Goal: Information Seeking & Learning: Find specific fact

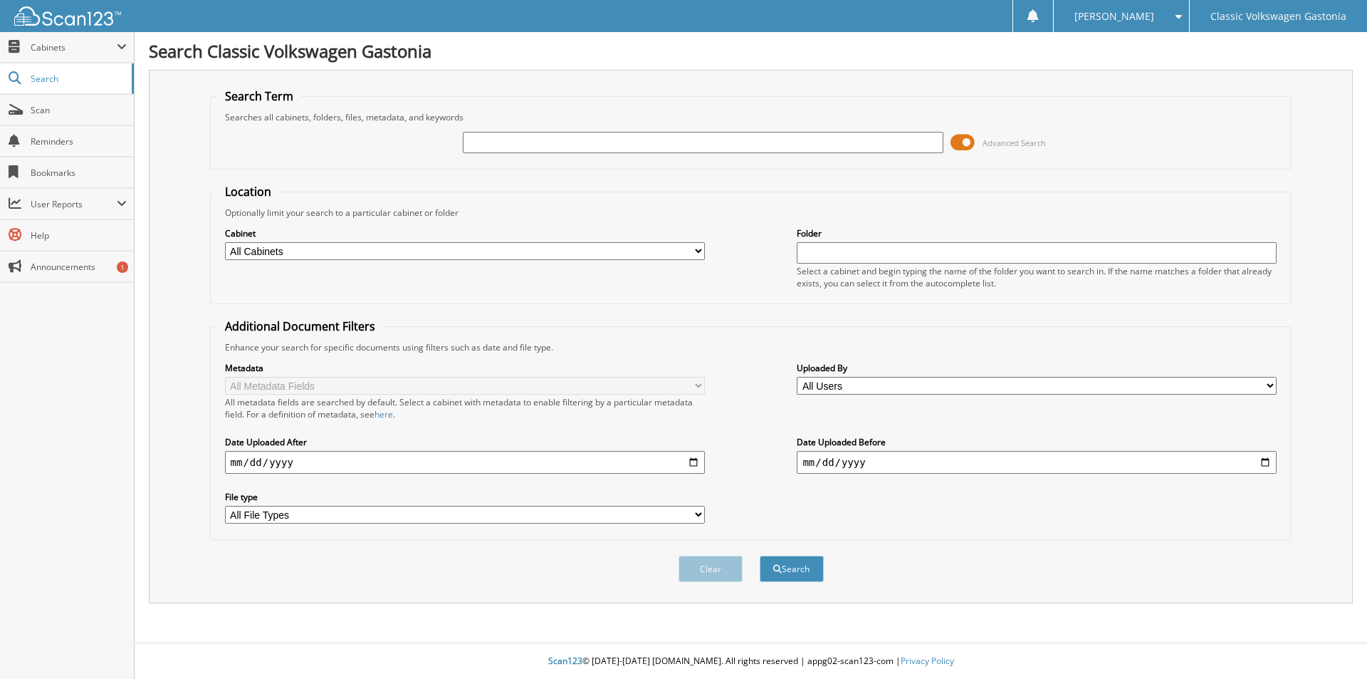
click at [961, 137] on span at bounding box center [963, 142] width 24 height 21
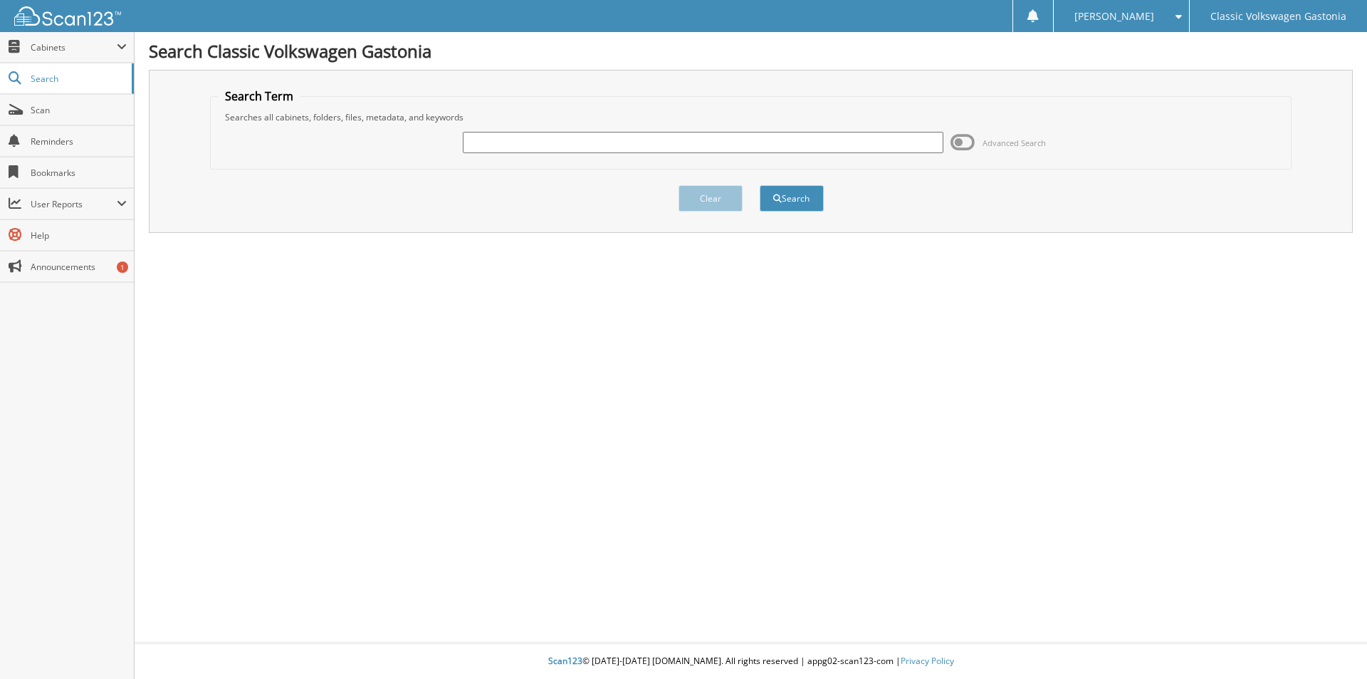
click at [767, 147] on input "text" at bounding box center [703, 142] width 480 height 21
type input "33560"
click at [760, 185] on button "Search" at bounding box center [792, 198] width 64 height 26
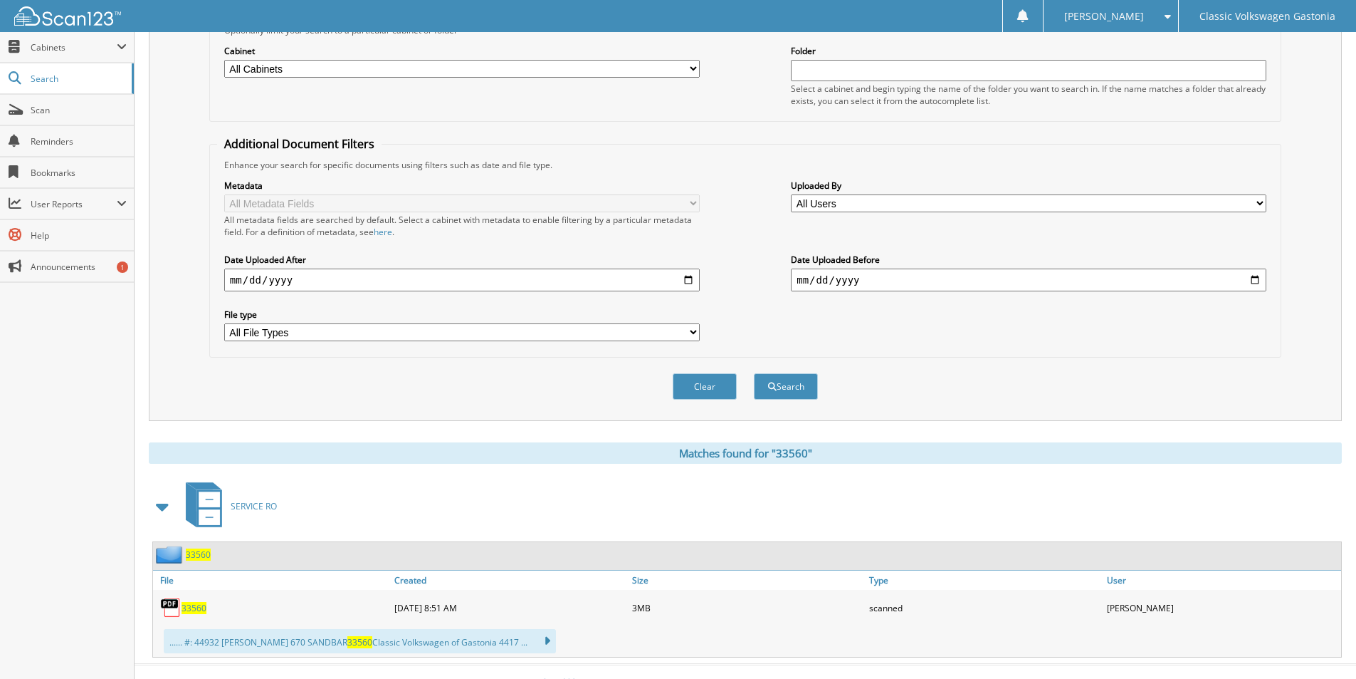
scroll to position [204, 0]
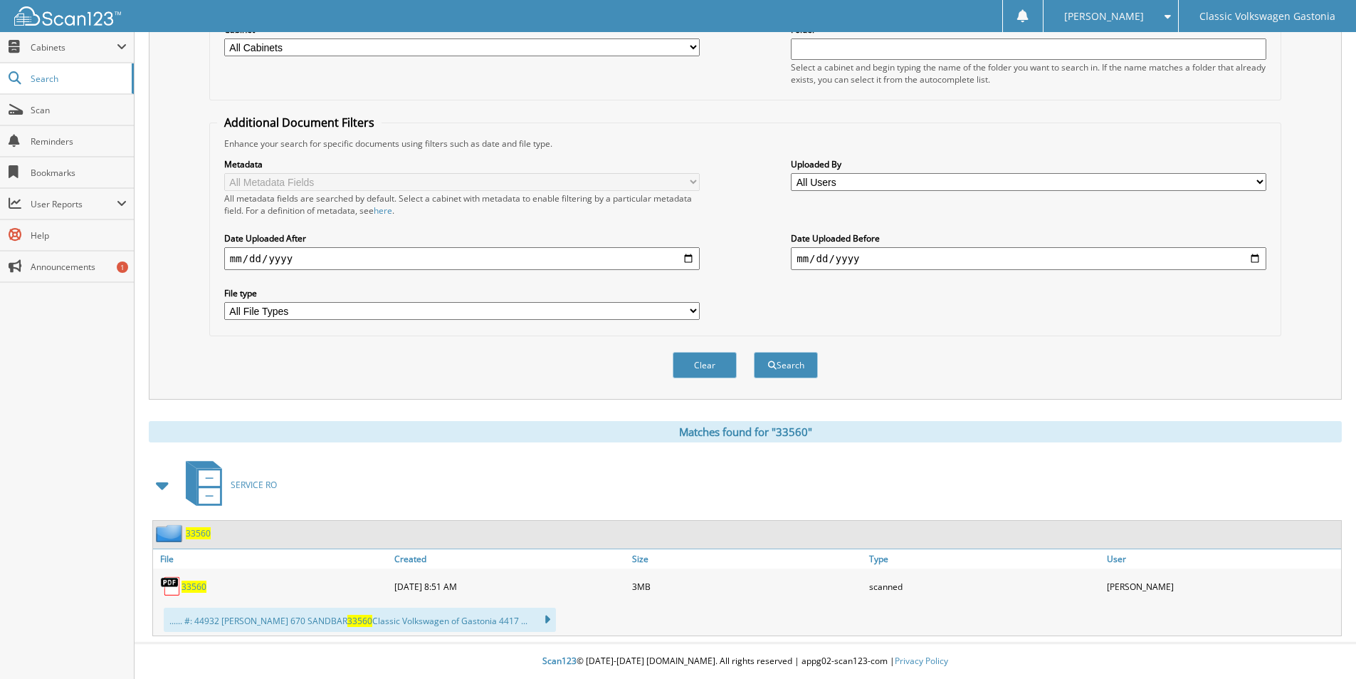
click at [189, 585] on span "33560" at bounding box center [194, 586] width 25 height 12
